Goal: Task Accomplishment & Management: Complete application form

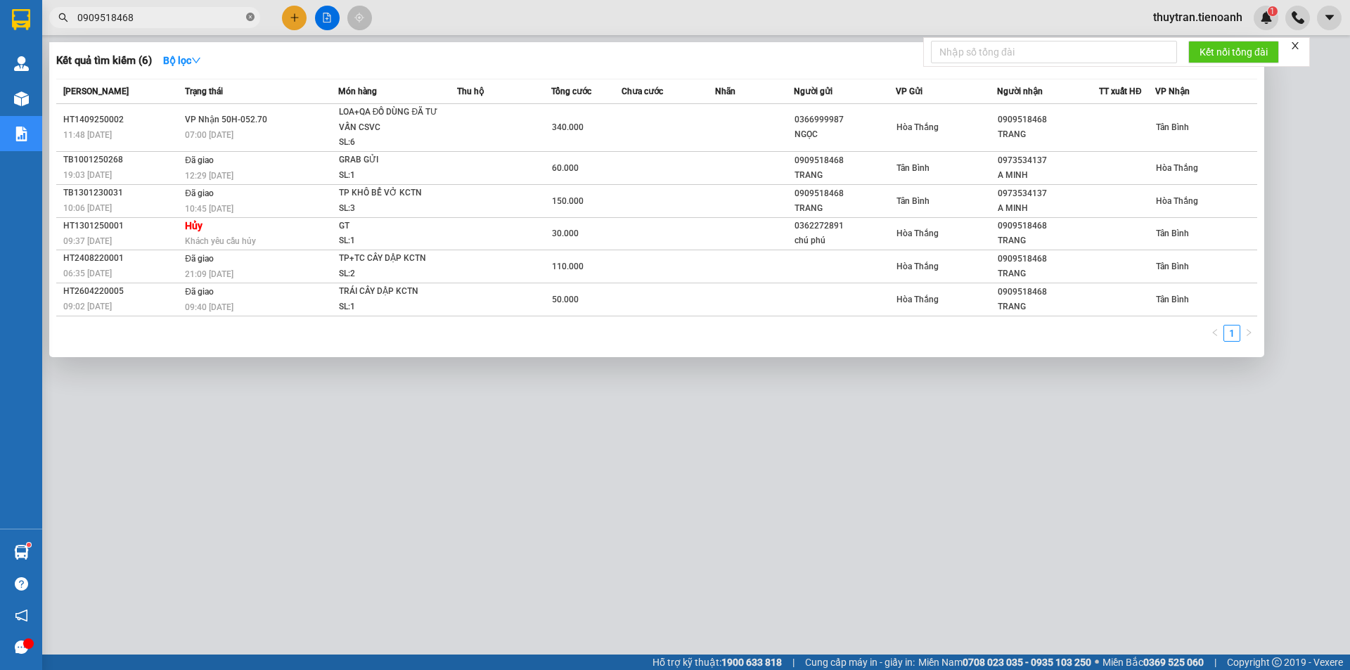
click at [250, 21] on icon "close-circle" at bounding box center [250, 17] width 8 height 8
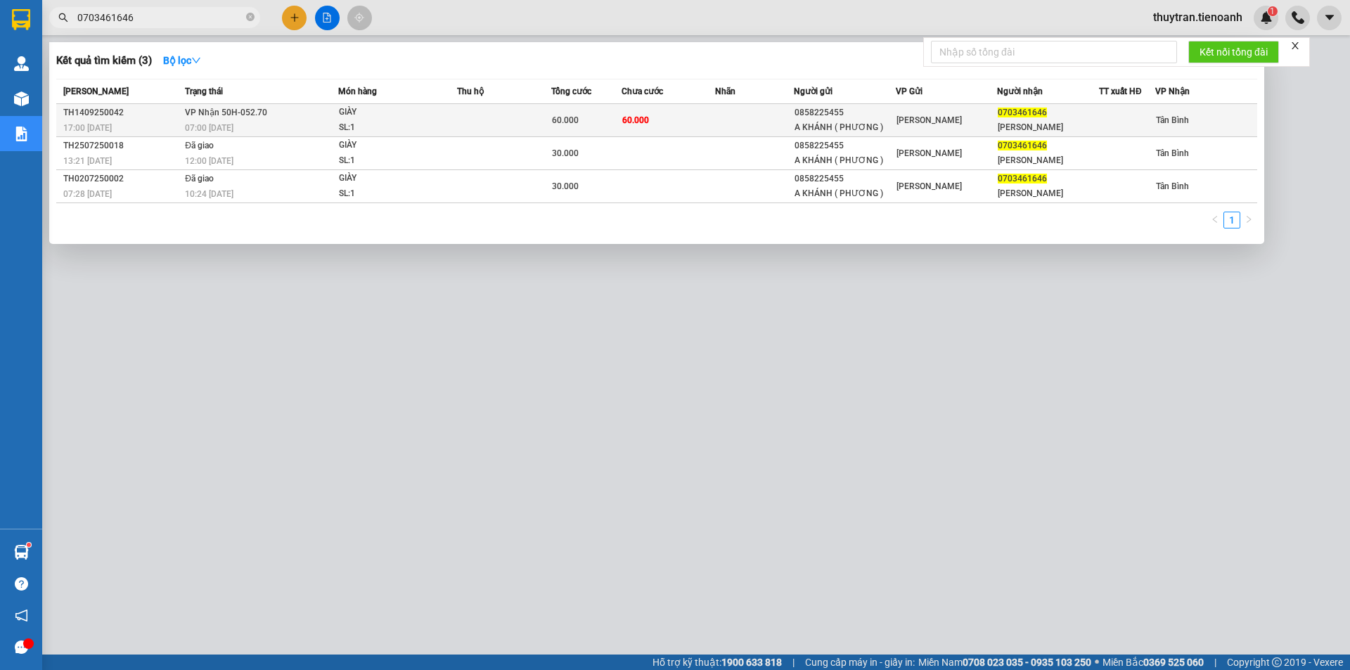
type input "0703461646"
click at [297, 122] on div "07:00 [DATE]" at bounding box center [261, 127] width 153 height 15
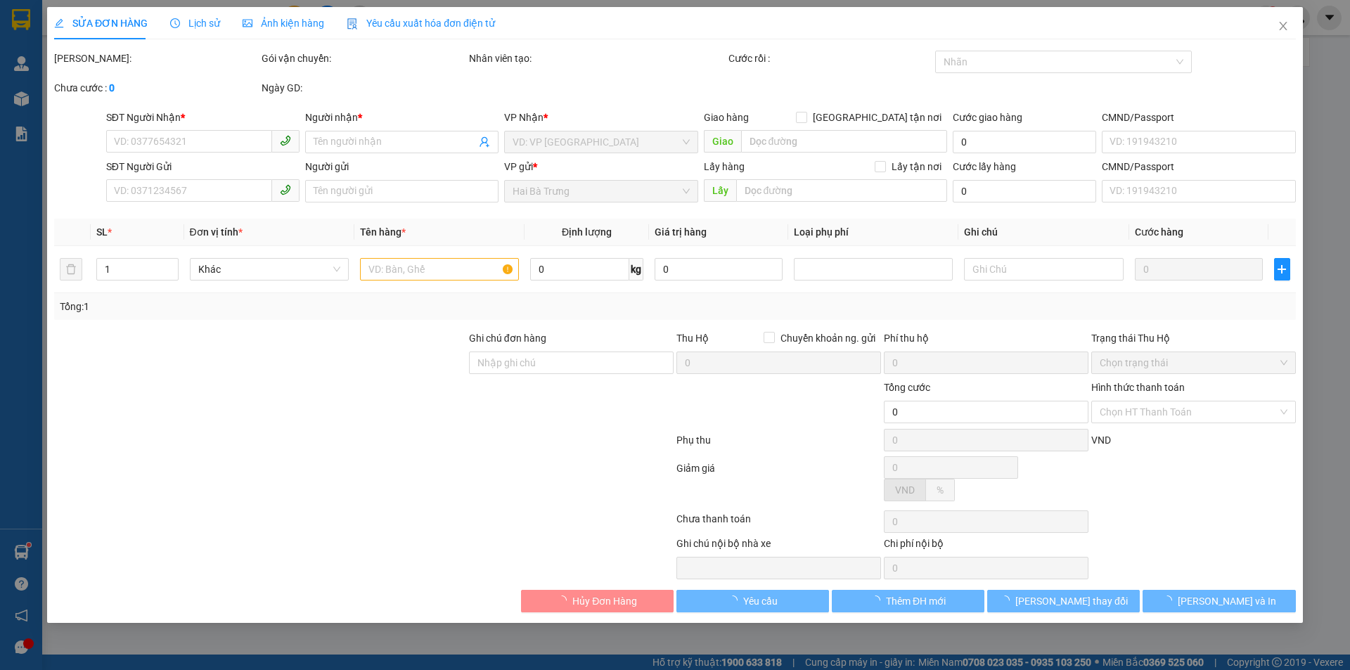
type input "0703461646"
type input "[PERSON_NAME]"
type input "0858225455"
type input "A KHÁNH ( PHƯƠNG )"
type input "60.000"
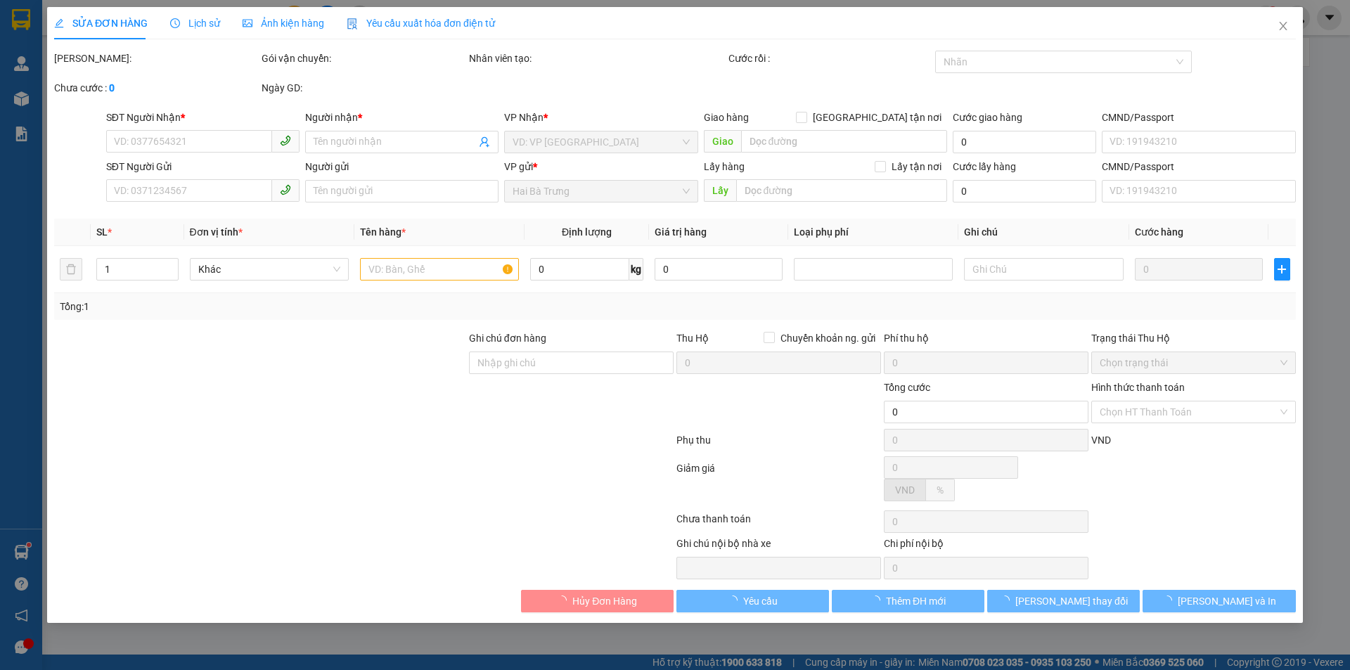
type input "60.000"
